Goal: Transaction & Acquisition: Subscribe to service/newsletter

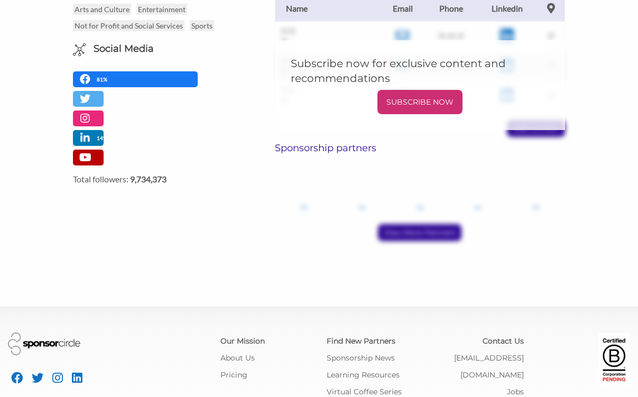
scroll to position [269, 0]
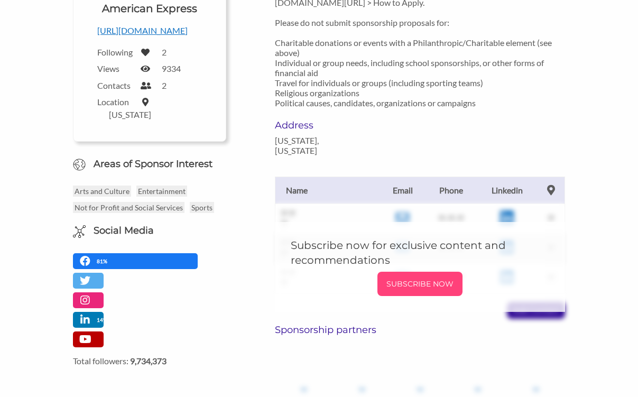
click at [411, 276] on p "SUBSCRIBE NOW" at bounding box center [420, 284] width 77 height 16
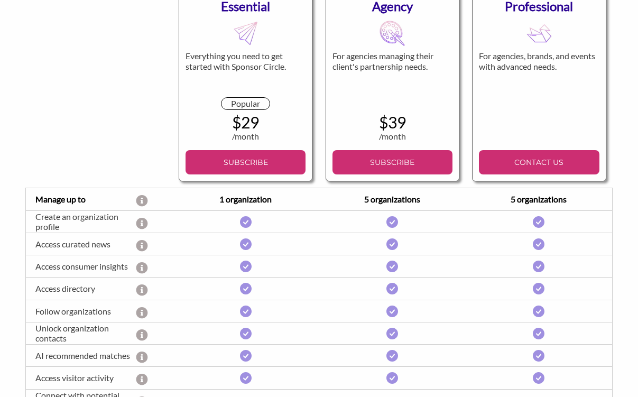
scroll to position [237, 0]
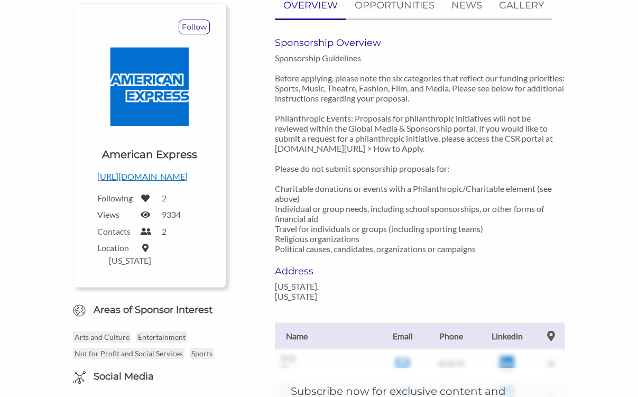
scroll to position [54, 0]
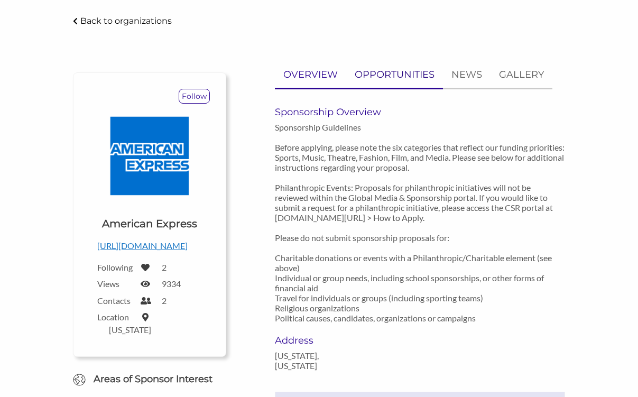
click at [395, 73] on p "OPPORTUNITIES" at bounding box center [395, 74] width 80 height 15
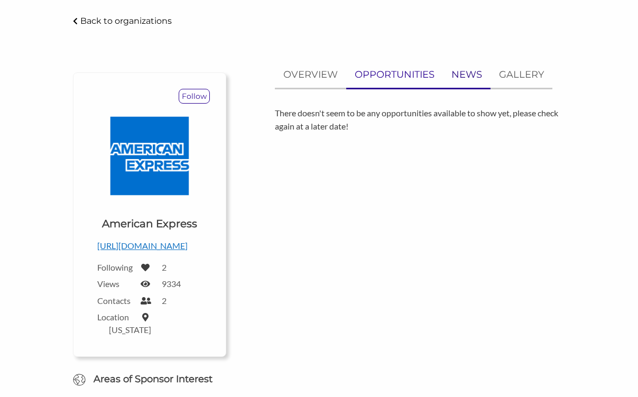
click at [471, 75] on p "NEWS" at bounding box center [466, 74] width 31 height 15
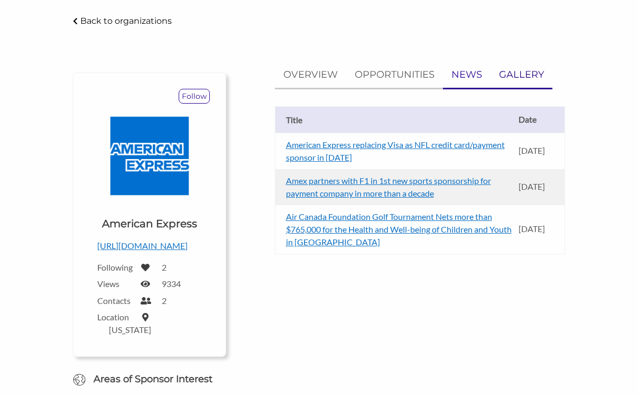
click at [498, 77] on link "GALLERY" at bounding box center [521, 75] width 62 height 26
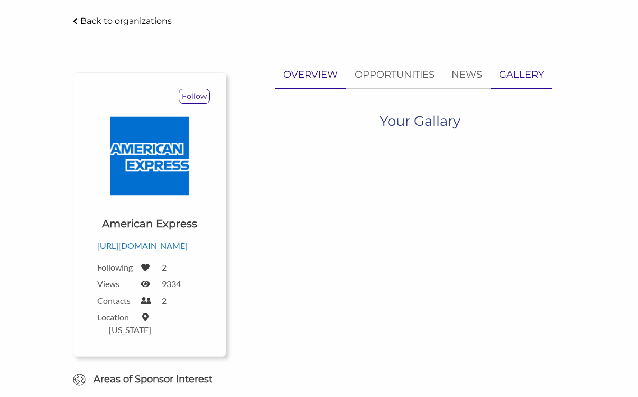
click at [322, 80] on p "OVERVIEW" at bounding box center [310, 74] width 54 height 15
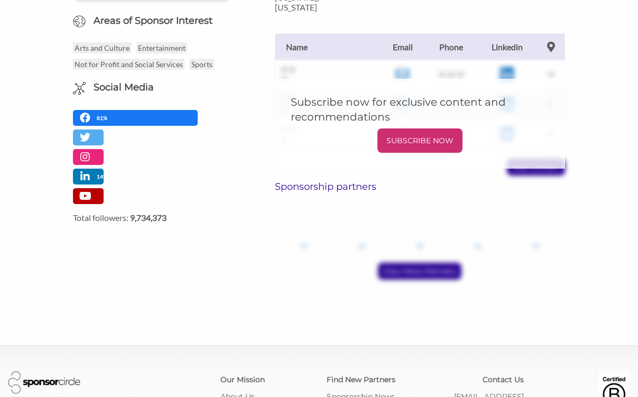
scroll to position [475, 0]
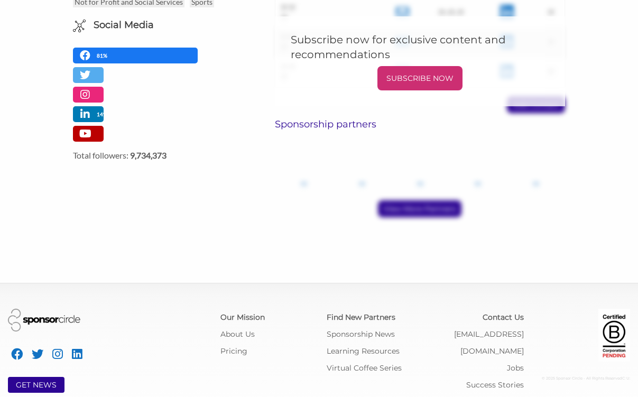
click at [418, 200] on div "View More Partners" at bounding box center [420, 208] width 290 height 17
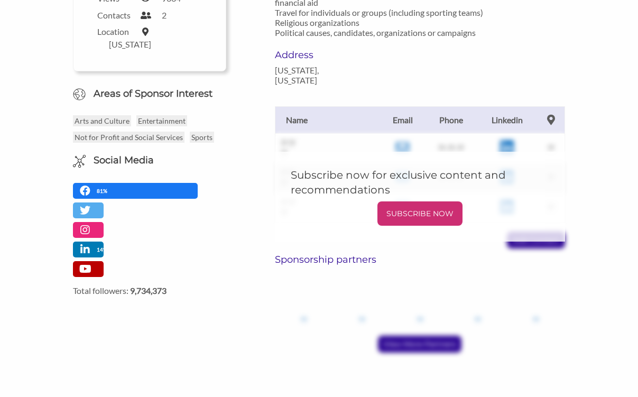
scroll to position [332, 0]
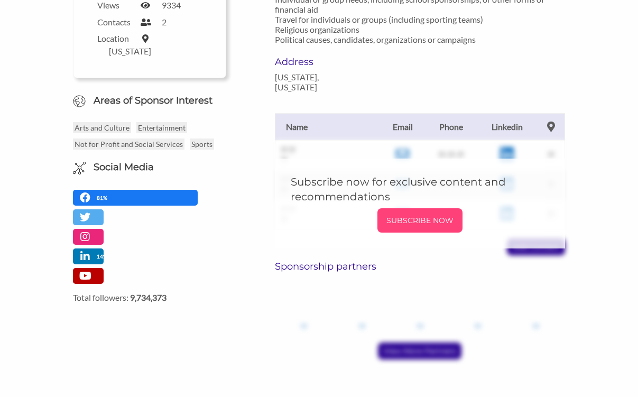
click at [412, 213] on p "SUBSCRIBE NOW" at bounding box center [420, 220] width 77 height 16
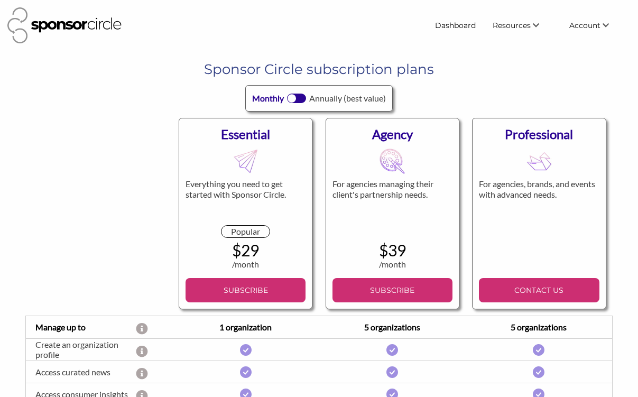
scroll to position [45, 0]
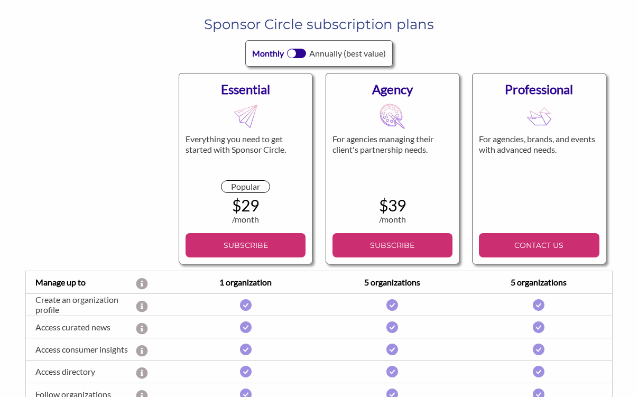
click at [296, 55] on div at bounding box center [296, 54] width 19 height 10
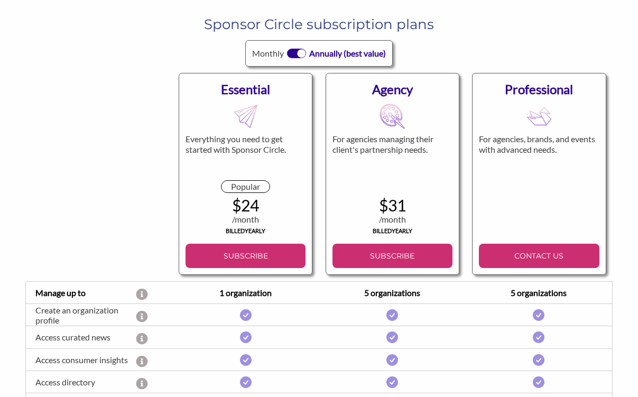
click at [303, 54] on div at bounding box center [301, 53] width 8 height 8
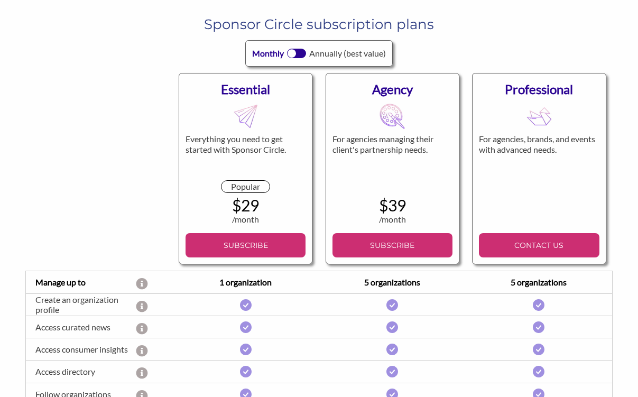
click at [303, 54] on div at bounding box center [296, 54] width 19 height 10
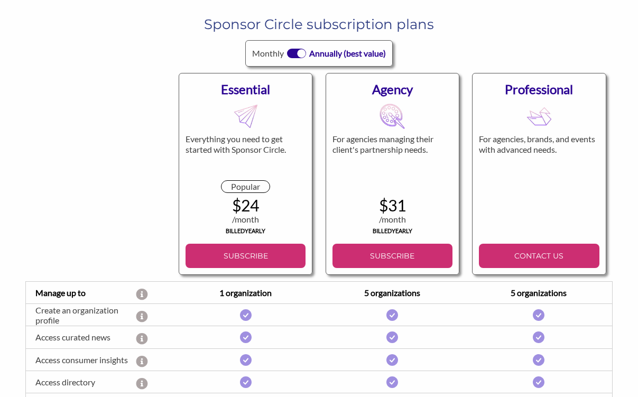
click at [303, 54] on div at bounding box center [301, 53] width 8 height 8
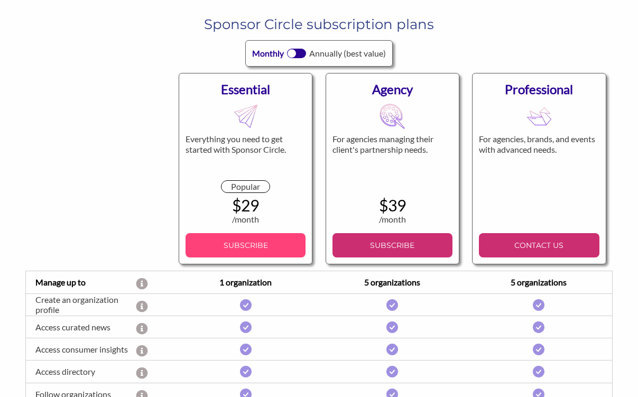
click at [261, 252] on p "SUBSCRIBE" at bounding box center [246, 245] width 112 height 16
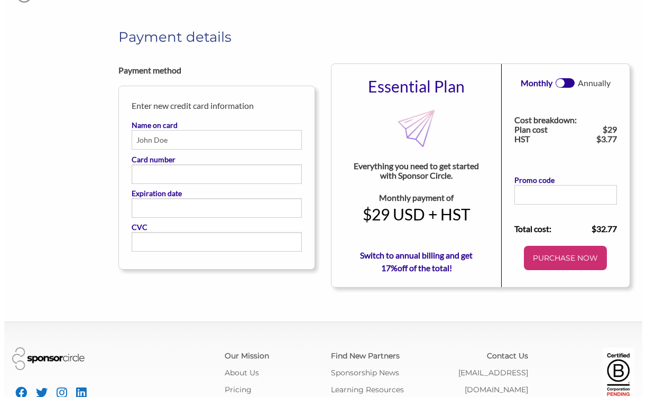
scroll to position [48, 0]
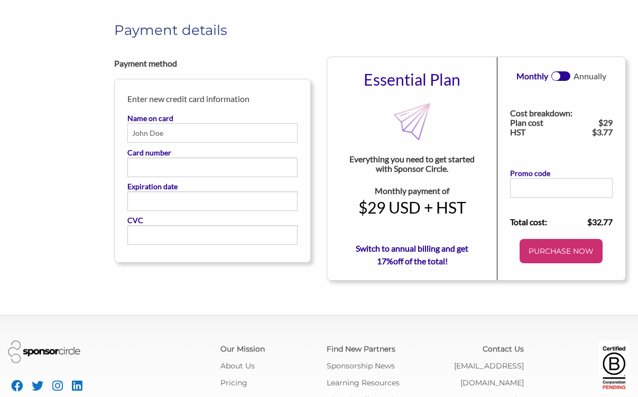
click at [251, 137] on input "Name on card" at bounding box center [212, 133] width 170 height 20
type input "Alannys Milano"
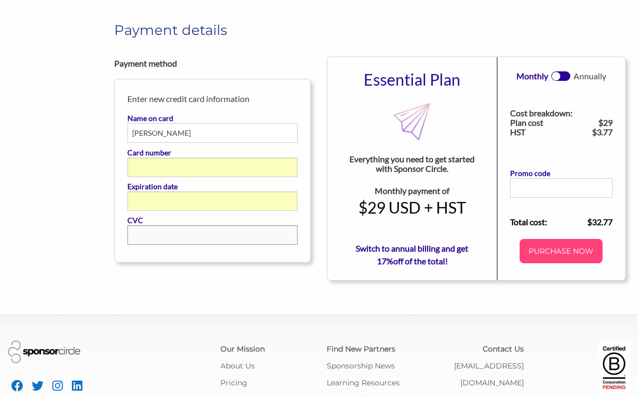
click at [558, 254] on p "PURCHASE NOW" at bounding box center [561, 251] width 75 height 16
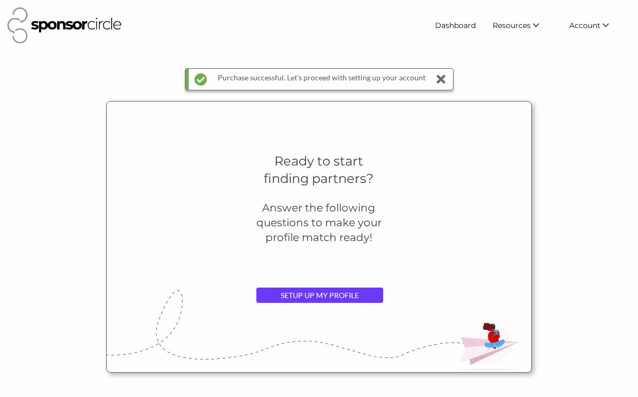
click at [343, 299] on link "SETUP UP MY PROFILE" at bounding box center [319, 295] width 127 height 16
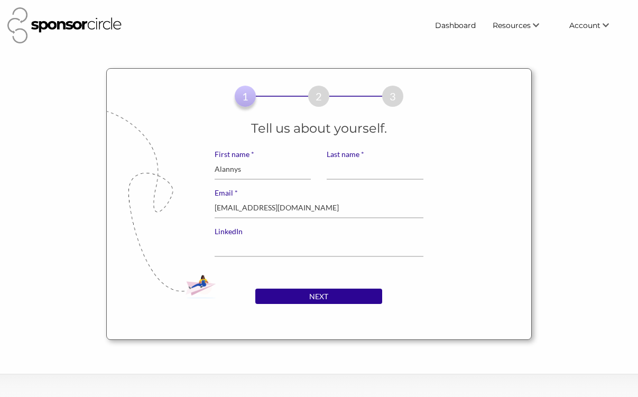
type input "Alannys"
type input "Milano"
click at [447, 153] on div "Tell us about yourself. * First name Alannys * Last name Milano * Email amilano…" at bounding box center [319, 203] width 338 height 169
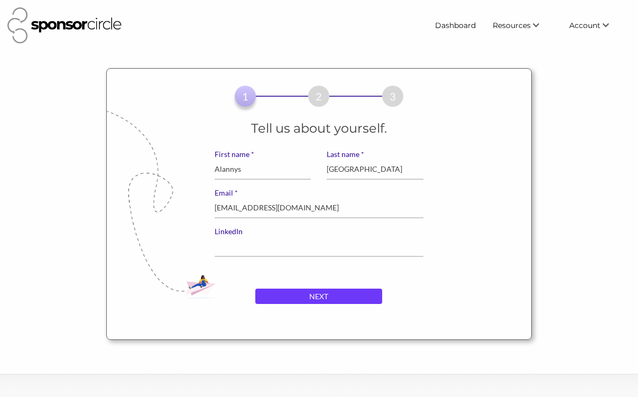
click at [297, 303] on input "NEXT" at bounding box center [318, 297] width 127 height 16
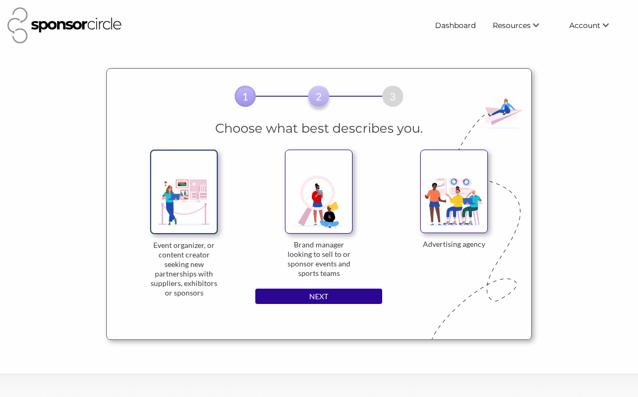
click at [205, 194] on img at bounding box center [184, 192] width 68 height 84
click at [0, 0] on input "Event organizer, or content creator seeking new partnerships with suppliers, ex…" at bounding box center [0, 0] width 0 height 0
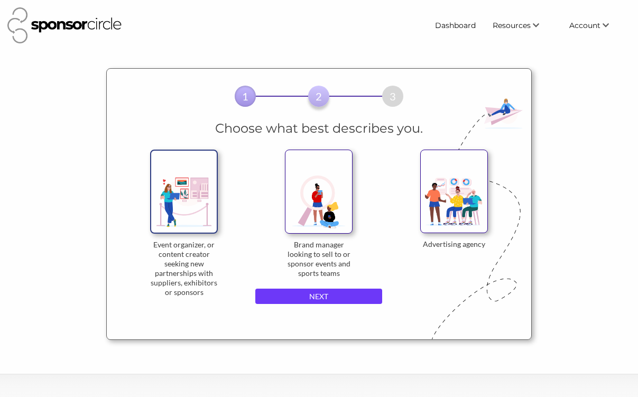
click at [307, 300] on input "NEXT" at bounding box center [318, 297] width 127 height 16
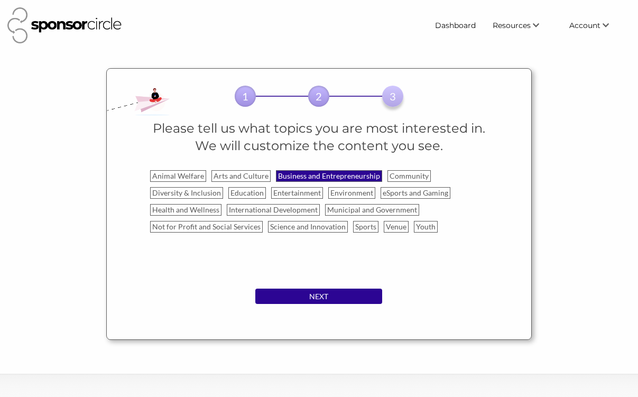
click at [312, 179] on label "Business and Entrepreneurship" at bounding box center [329, 176] width 106 height 12
click at [0, 0] on input "Business and Entrepreneurship" at bounding box center [0, 0] width 0 height 0
click at [251, 172] on label "Arts and Culture" at bounding box center [240, 176] width 59 height 12
click at [0, 0] on input "Arts and Culture" at bounding box center [0, 0] width 0 height 0
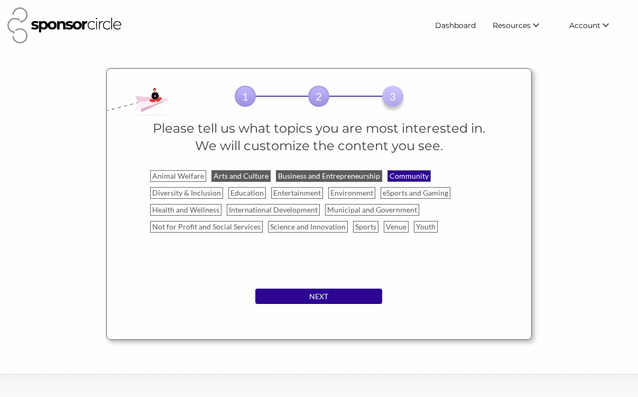
click at [408, 174] on label "Community" at bounding box center [408, 176] width 43 height 12
click at [0, 0] on input "Community" at bounding box center [0, 0] width 0 height 0
click at [287, 192] on label "Entertainment" at bounding box center [297, 193] width 52 height 12
click at [0, 0] on input "Entertainment" at bounding box center [0, 0] width 0 height 0
click at [184, 191] on label "Diversity & Inclusion" at bounding box center [186, 193] width 73 height 12
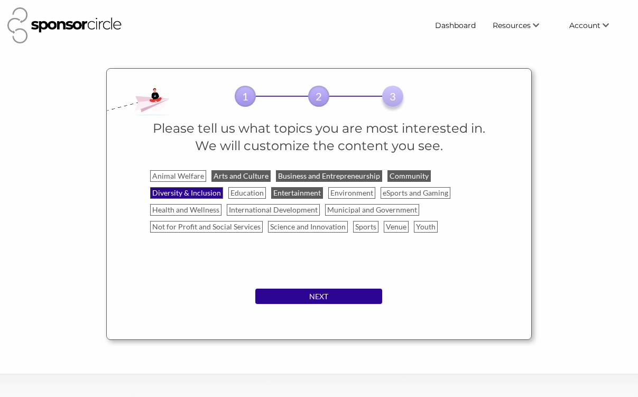
click at [0, 0] on input "Diversity & Inclusion" at bounding box center [0, 0] width 0 height 0
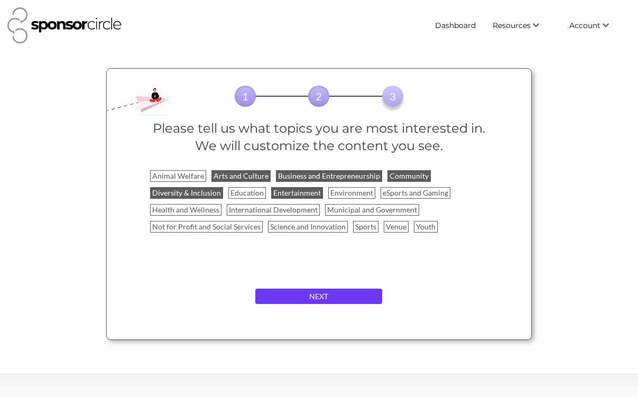
click at [313, 302] on input "NEXT" at bounding box center [318, 297] width 127 height 16
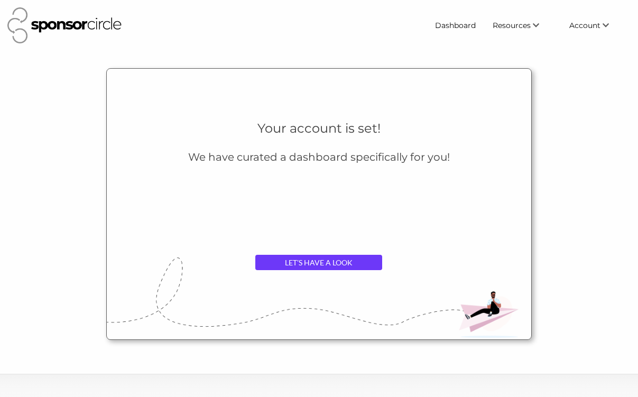
click at [317, 264] on link "LET'S HAVE A LOOK" at bounding box center [318, 263] width 127 height 16
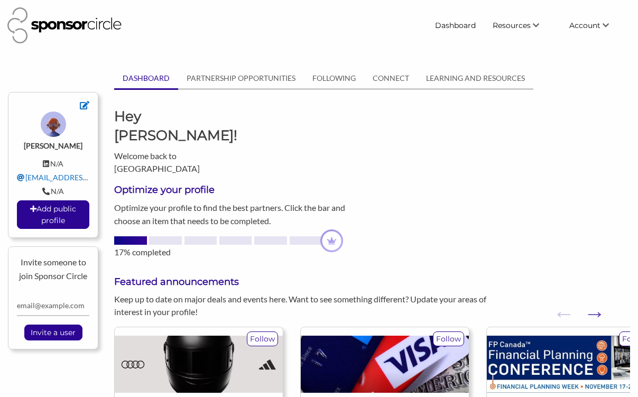
click at [101, 30] on img at bounding box center [64, 25] width 114 height 36
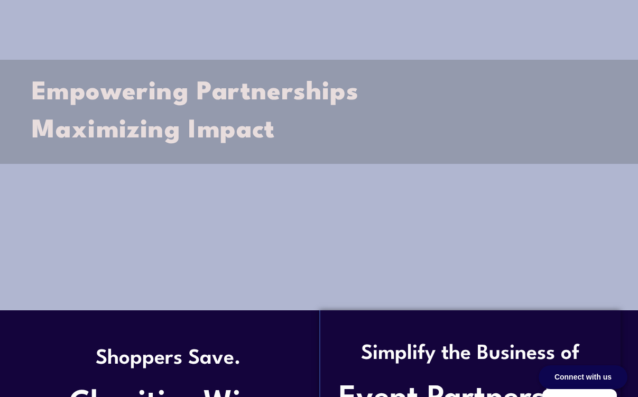
scroll to position [73, 0]
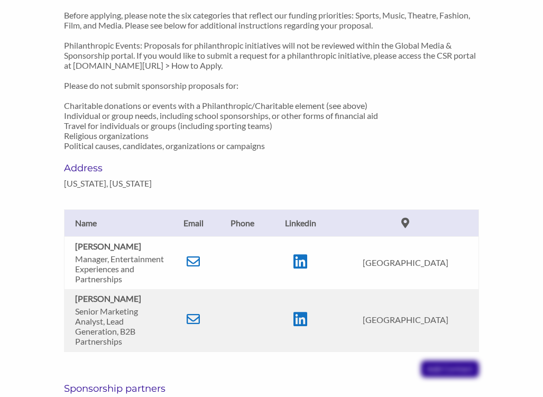
scroll to position [777, 0]
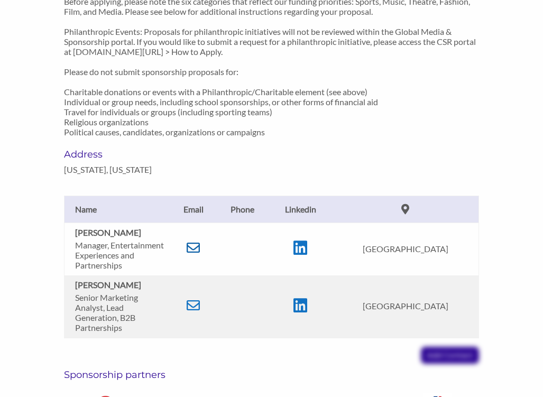
click at [197, 250] on icon at bounding box center [193, 247] width 13 height 13
click at [194, 244] on td at bounding box center [193, 248] width 47 height 53
click at [196, 248] on icon at bounding box center [193, 247] width 13 height 13
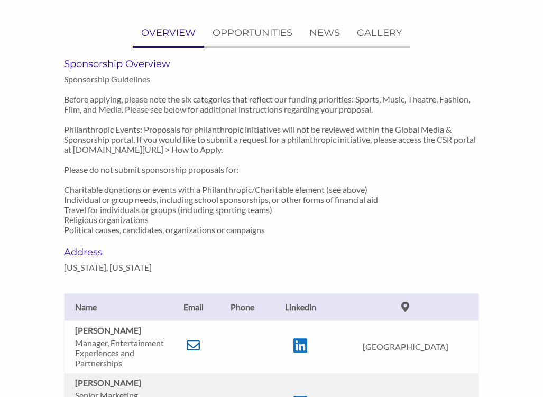
scroll to position [970, 0]
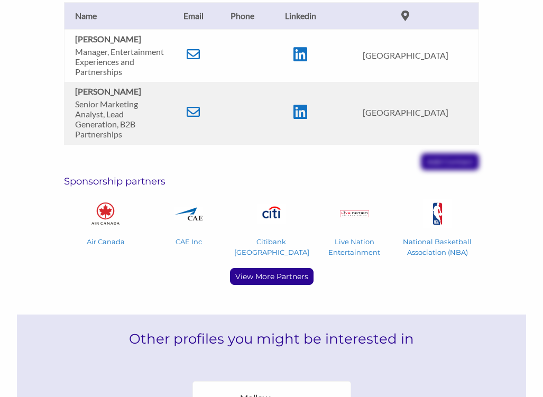
click at [442, 170] on div "Eliza Howe Manager, Entertainment Experiences and Partnerships Email eliza.howe…" at bounding box center [271, 75] width 431 height 189
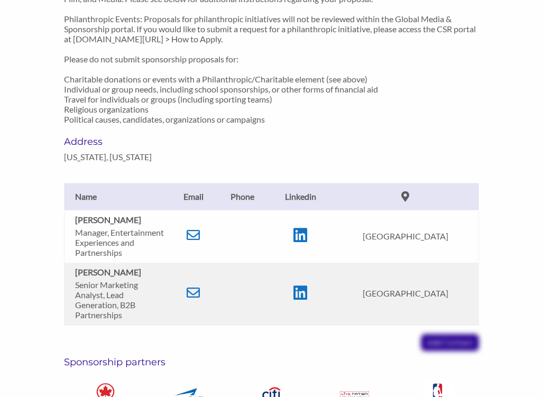
scroll to position [972, 0]
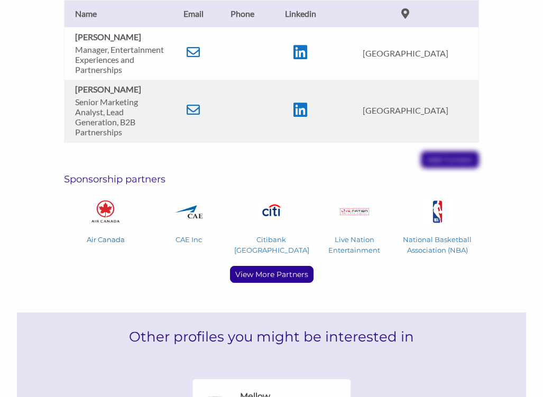
click at [109, 219] on img at bounding box center [105, 211] width 29 height 23
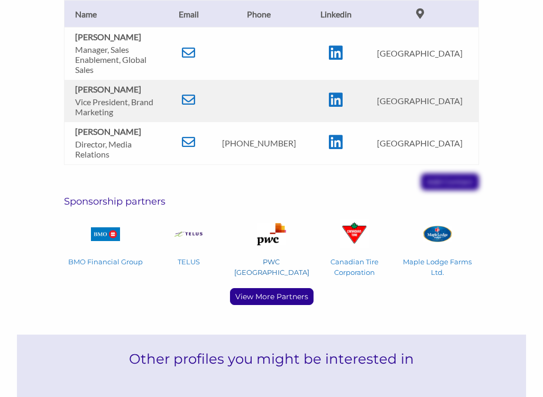
scroll to position [991, 0]
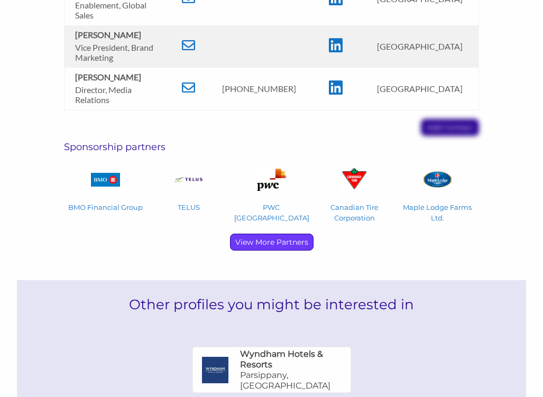
click at [267, 244] on p "View More Partners" at bounding box center [271, 242] width 82 height 16
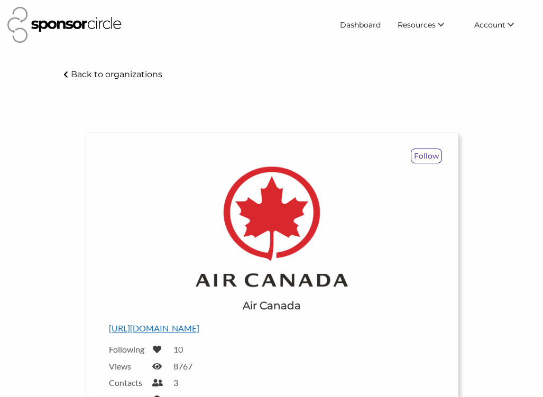
scroll to position [0, 0]
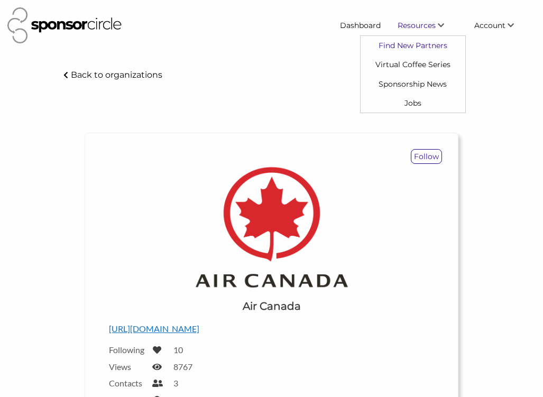
click at [431, 43] on link "Find New Partners" at bounding box center [412, 45] width 105 height 19
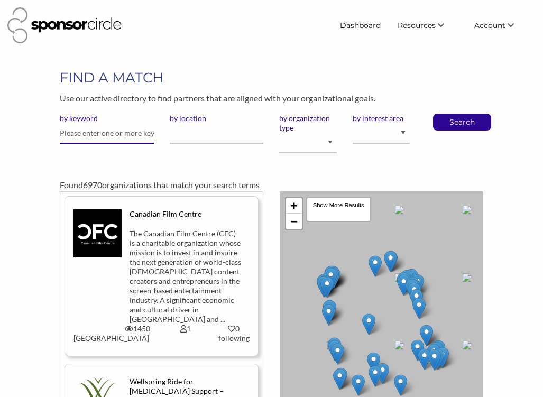
click at [107, 137] on input "text" at bounding box center [107, 133] width 94 height 21
click at [198, 136] on input "by location" at bounding box center [217, 133] width 94 height 21
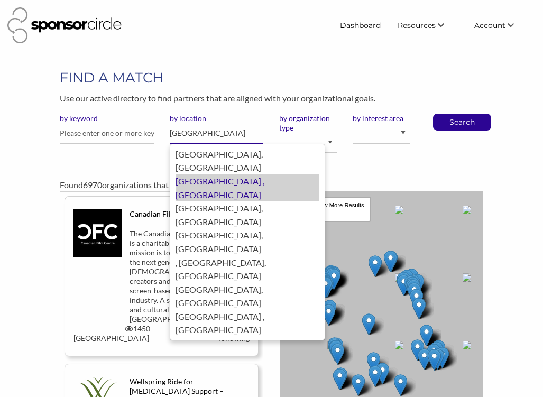
click at [233, 174] on div "[GEOGRAPHIC_DATA] , [GEOGRAPHIC_DATA]" at bounding box center [247, 187] width 144 height 27
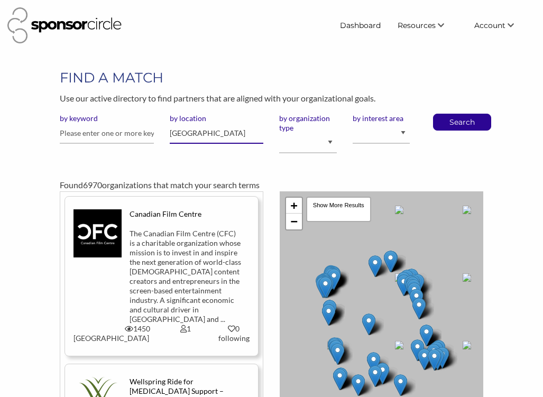
type input "[GEOGRAPHIC_DATA]"
click at [321, 143] on select "I am an event organizer seeking new partnerships with suppliers, exhibitors or …" at bounding box center [307, 143] width 57 height 21
select select "Property"
click at [279, 133] on select "I am an event organizer seeking new partnerships with suppliers, exhibitors or …" at bounding box center [307, 143] width 57 height 21
click at [397, 132] on select "Animal Welfare Arts and Culture Business and Entrepreneurship Community Diversi…" at bounding box center [380, 133] width 57 height 21
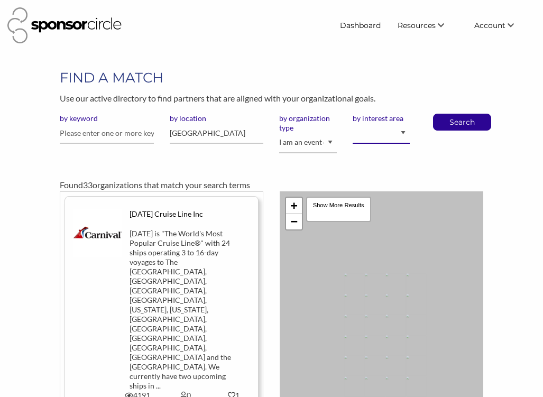
click at [400, 135] on select "Animal Welfare Arts and Culture Business and Entrepreneurship Community Diversi…" at bounding box center [380, 133] width 57 height 21
select select "1"
click at [352, 123] on select "Animal Welfare Arts and Culture Business and Entrepreneurship Community Diversi…" at bounding box center [380, 133] width 57 height 21
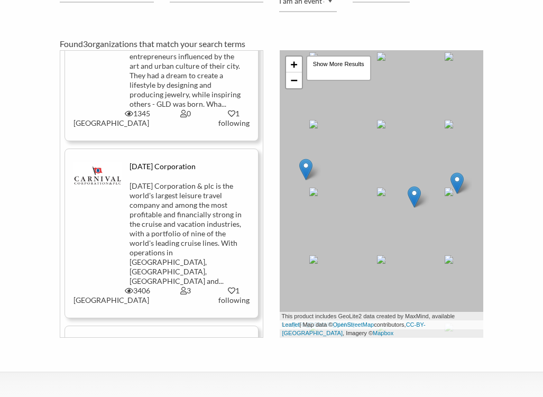
scroll to position [214, 0]
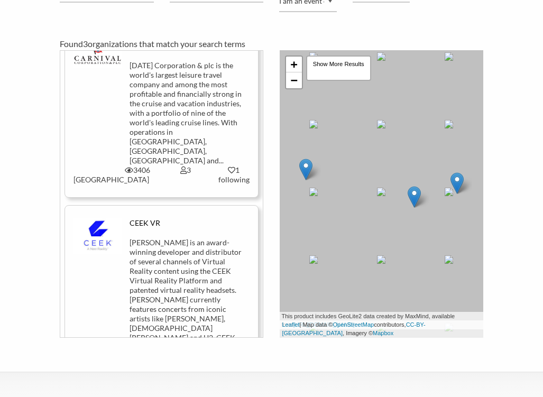
click at [190, 218] on div "CEEK VR" at bounding box center [185, 228] width 112 height 20
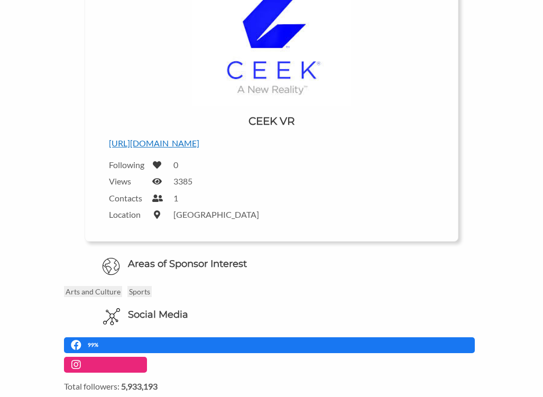
scroll to position [133, 0]
